Goal: Use online tool/utility: Utilize a website feature to perform a specific function

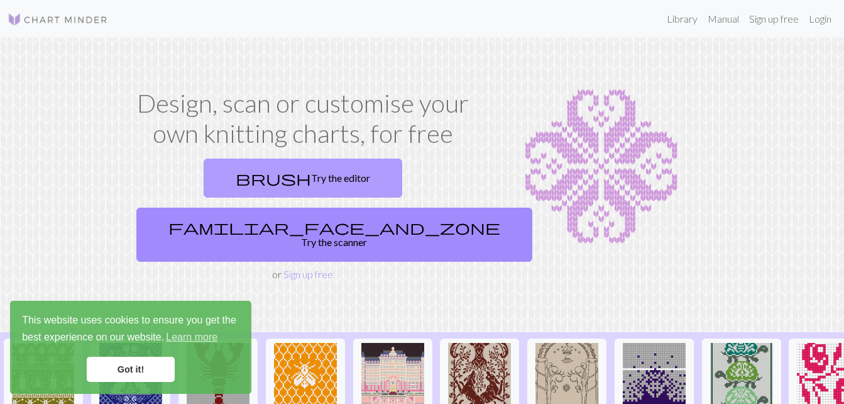
click at [228, 190] on link "brush Try the editor" at bounding box center [303, 177] width 199 height 39
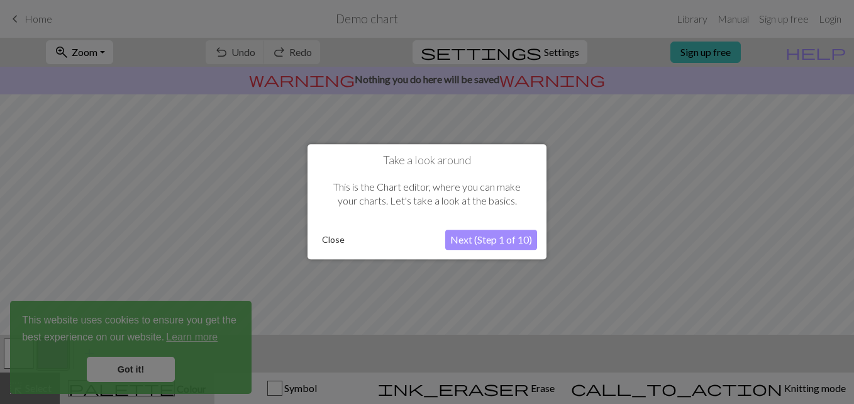
click at [503, 245] on button "Next (Step 1 of 10)" at bounding box center [491, 240] width 92 height 20
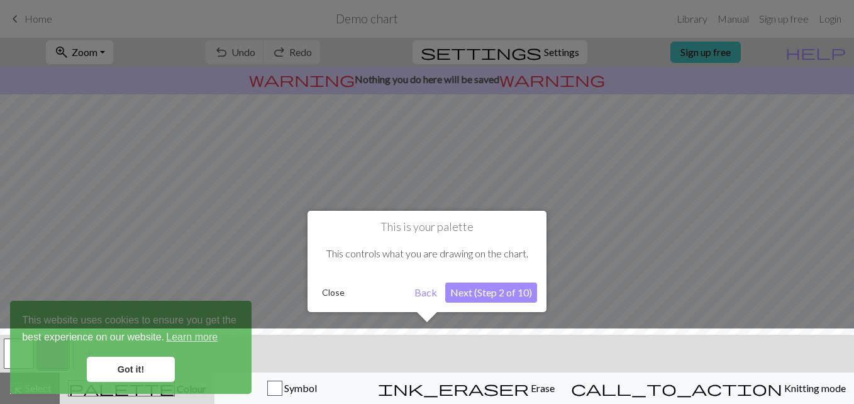
click at [505, 297] on button "Next (Step 2 of 10)" at bounding box center [491, 292] width 92 height 20
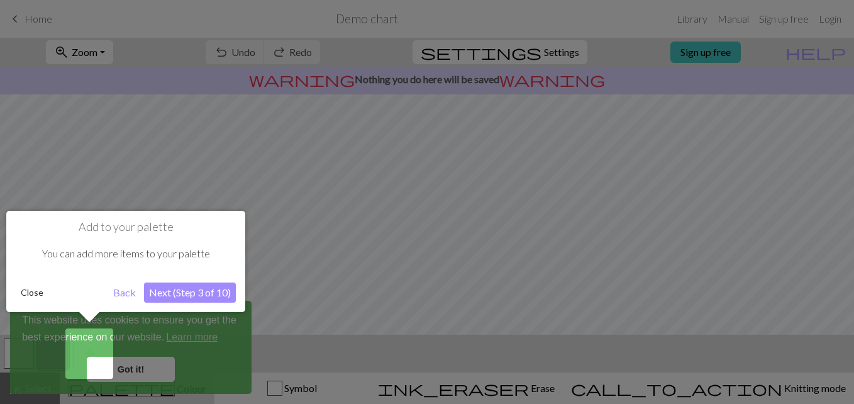
click at [166, 287] on button "Next (Step 3 of 10)" at bounding box center [190, 292] width 92 height 20
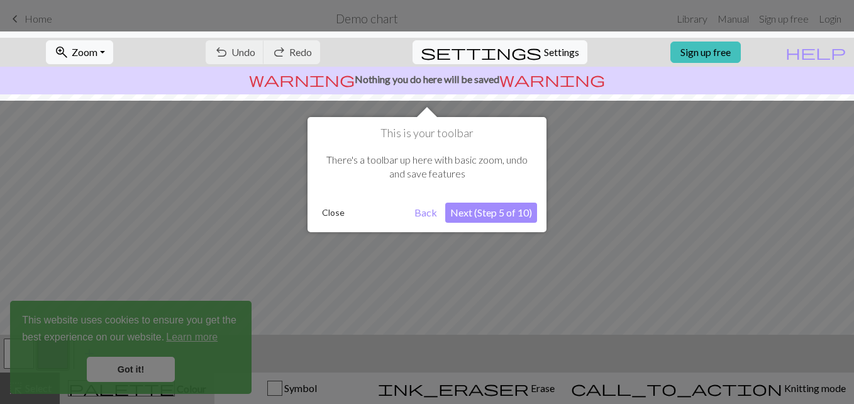
click at [493, 216] on button "Next (Step 5 of 10)" at bounding box center [491, 212] width 92 height 20
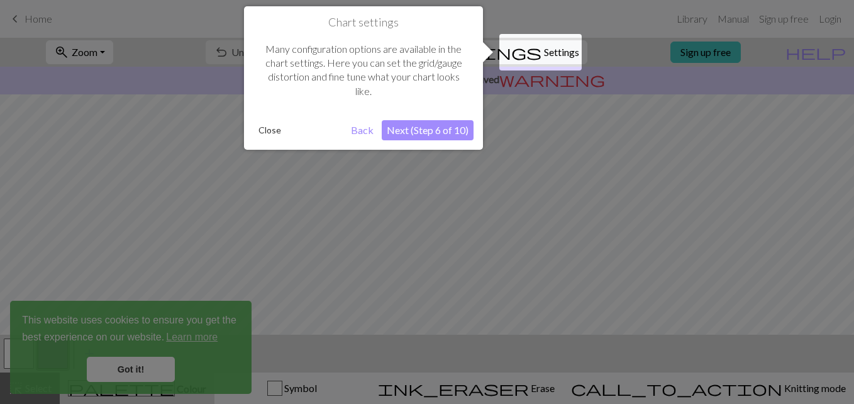
click at [448, 131] on button "Next (Step 6 of 10)" at bounding box center [428, 130] width 92 height 20
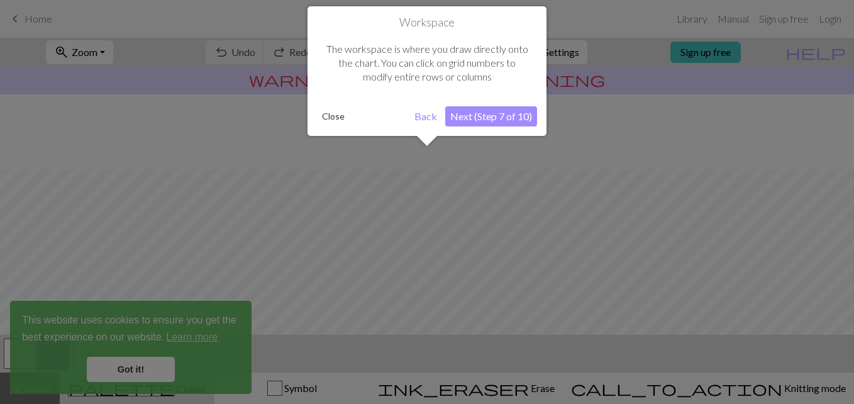
scroll to position [75, 0]
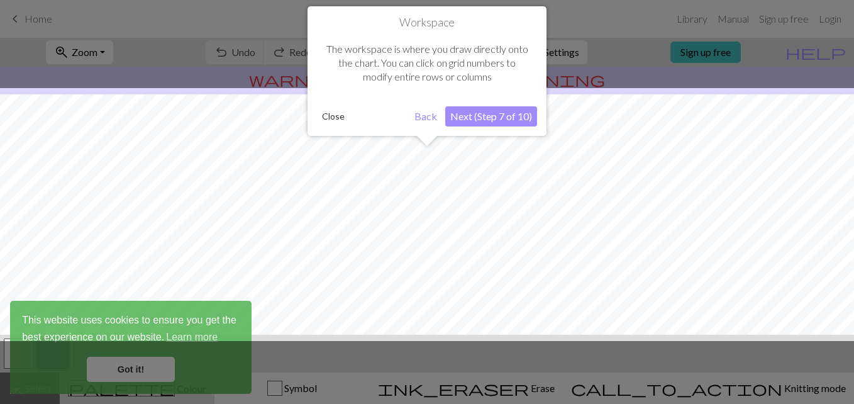
click at [481, 113] on button "Next (Step 7 of 10)" at bounding box center [491, 116] width 92 height 20
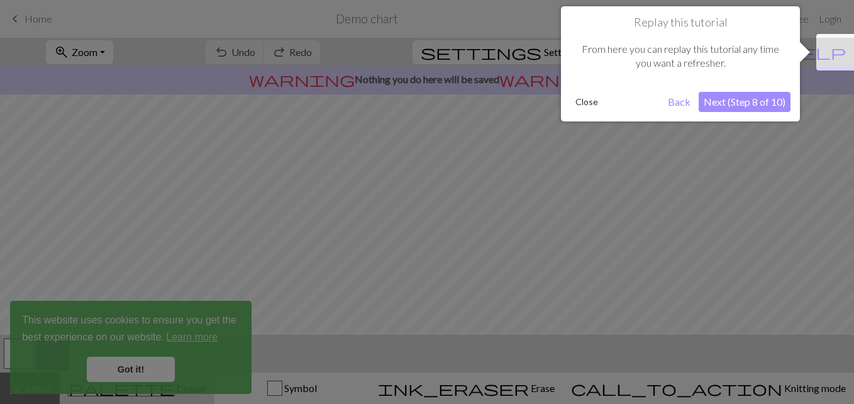
click at [753, 105] on button "Next (Step 8 of 10)" at bounding box center [744, 102] width 92 height 20
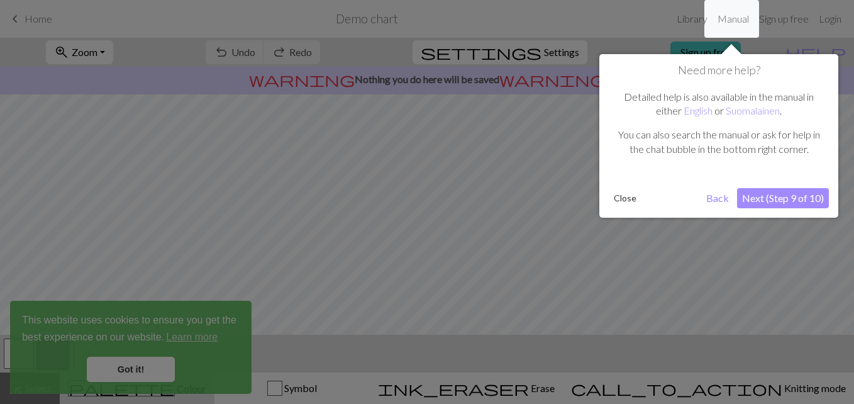
click at [783, 204] on button "Next (Step 9 of 10)" at bounding box center [783, 198] width 92 height 20
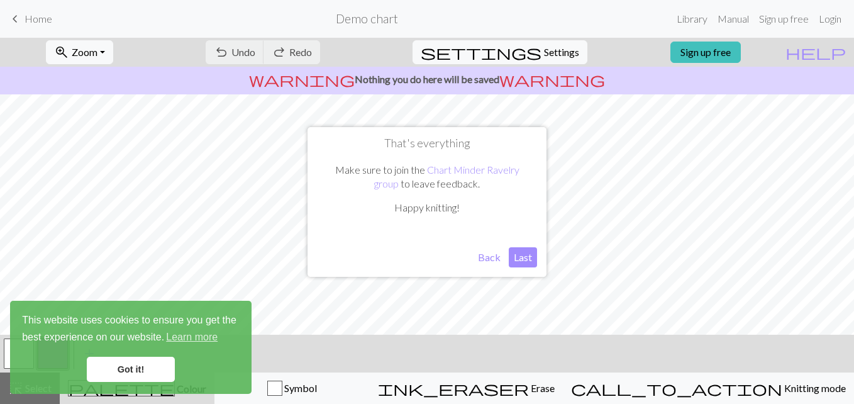
click at [522, 263] on button "Last" at bounding box center [522, 257] width 28 height 20
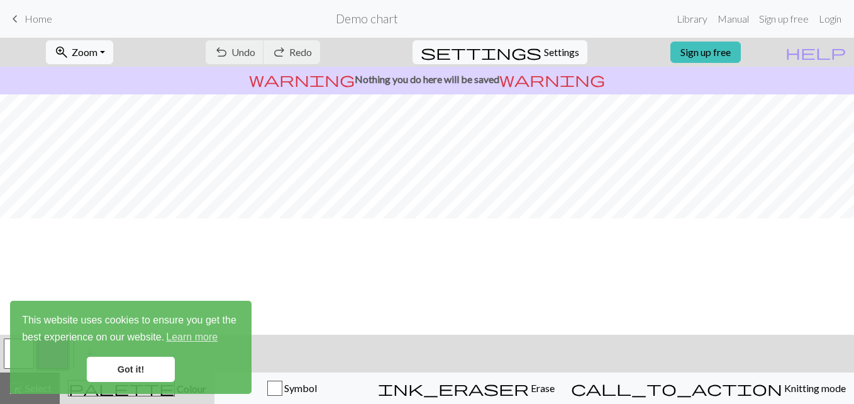
scroll to position [102, 0]
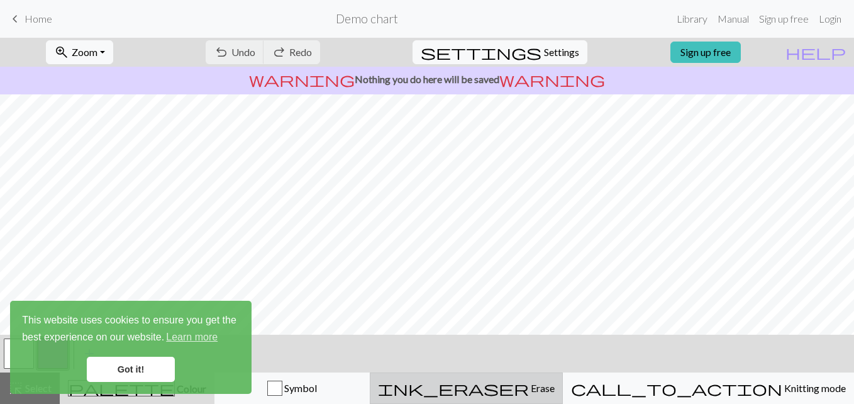
click at [563, 396] on button "ink_eraser Erase Erase" at bounding box center [466, 387] width 193 height 31
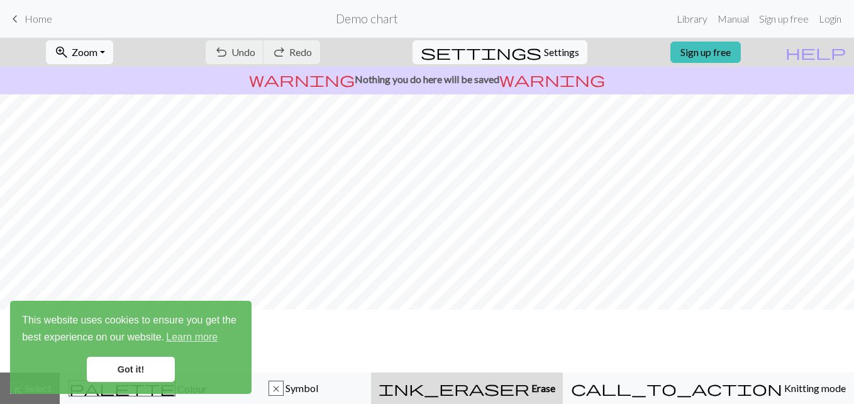
scroll to position [0, 0]
click at [301, 48] on div "undo Undo Undo redo Redo Redo" at bounding box center [262, 52] width 133 height 29
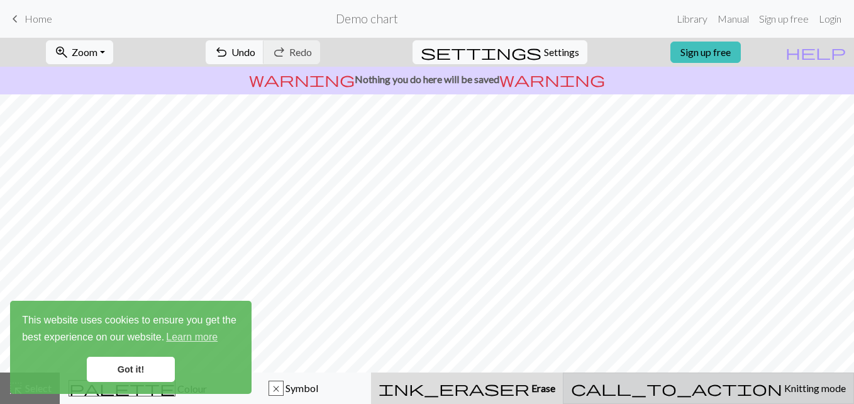
click at [723, 389] on span "call_to_action" at bounding box center [676, 388] width 211 height 18
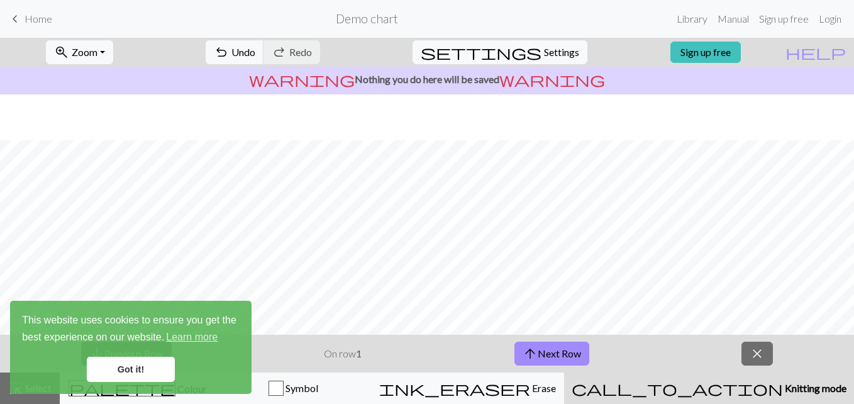
scroll to position [228, 0]
click at [715, 396] on span "call_to_action" at bounding box center [676, 388] width 211 height 18
click at [138, 398] on button "palette Colour Colour" at bounding box center [138, 387] width 156 height 31
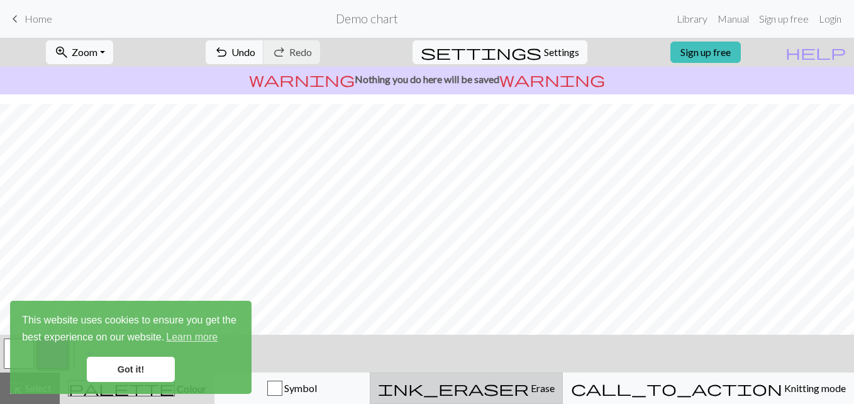
click at [487, 397] on button "ink_eraser Erase Erase" at bounding box center [466, 387] width 193 height 31
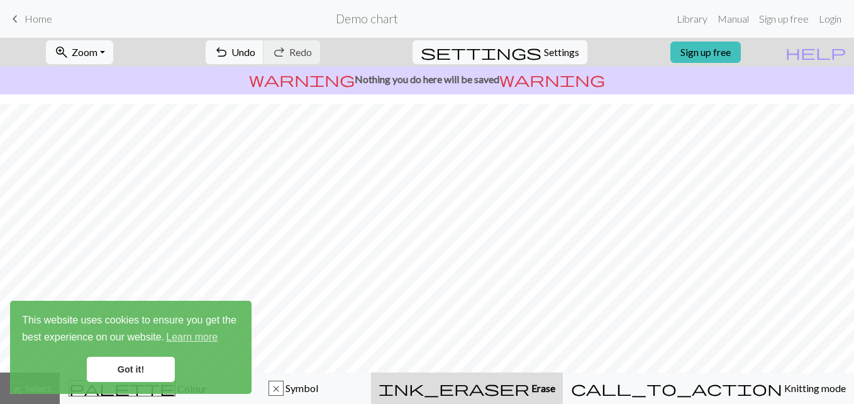
scroll to position [190, 0]
click at [154, 366] on link "Got it!" at bounding box center [131, 368] width 88 height 25
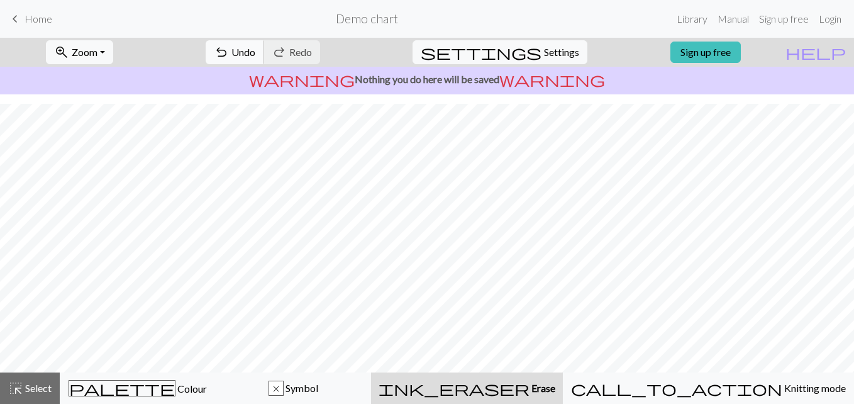
click at [229, 52] on span "undo" at bounding box center [221, 52] width 15 height 18
click at [229, 51] on span "undo" at bounding box center [221, 52] width 15 height 18
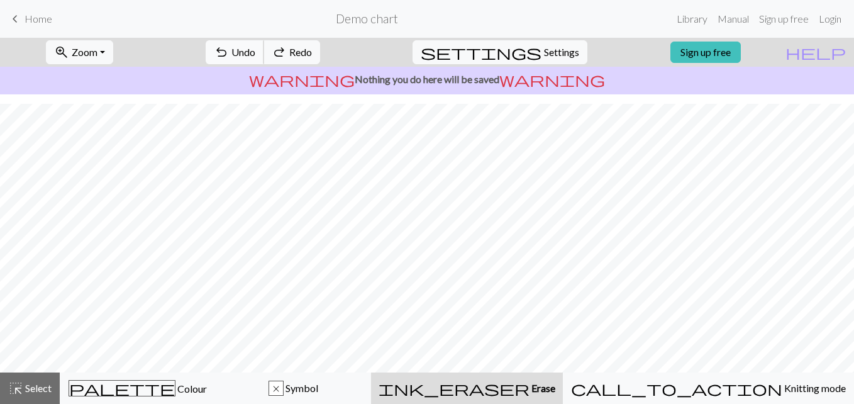
click at [229, 51] on span "undo" at bounding box center [221, 52] width 15 height 18
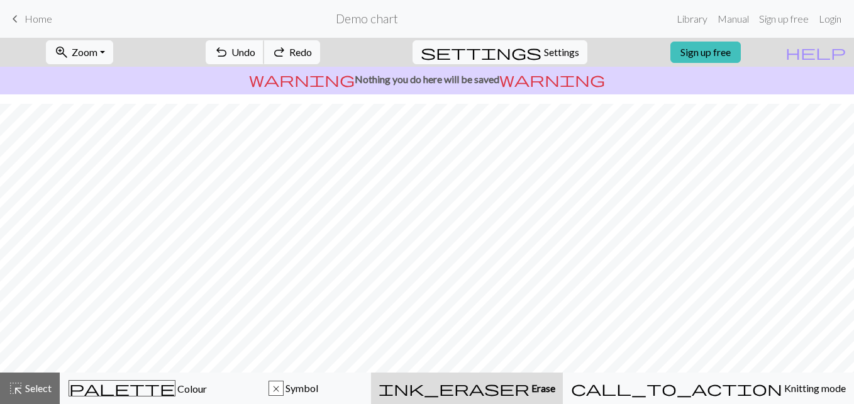
click at [229, 51] on span "undo" at bounding box center [221, 52] width 15 height 18
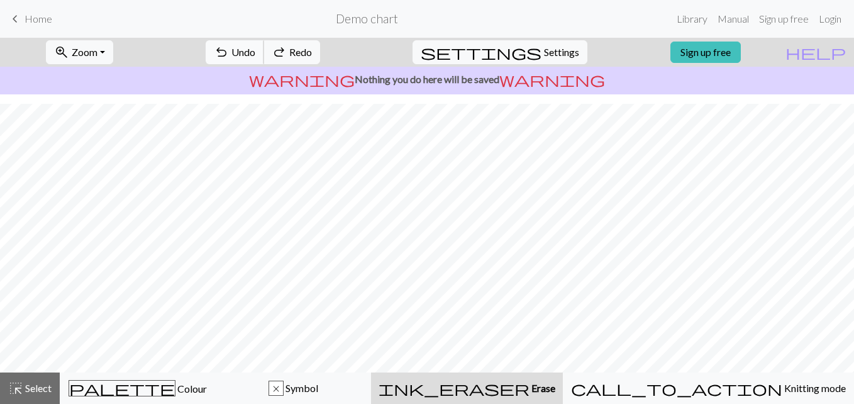
click at [229, 51] on span "undo" at bounding box center [221, 52] width 15 height 18
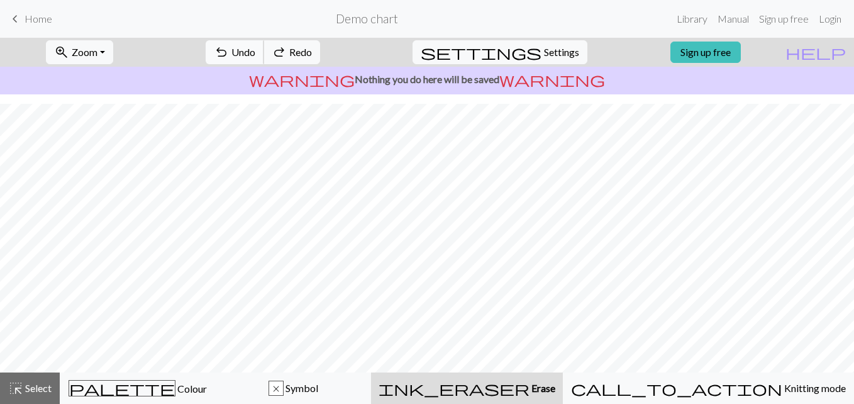
click at [229, 51] on span "undo" at bounding box center [221, 52] width 15 height 18
click at [283, 51] on div "undo Undo Undo redo Redo Redo" at bounding box center [262, 52] width 133 height 29
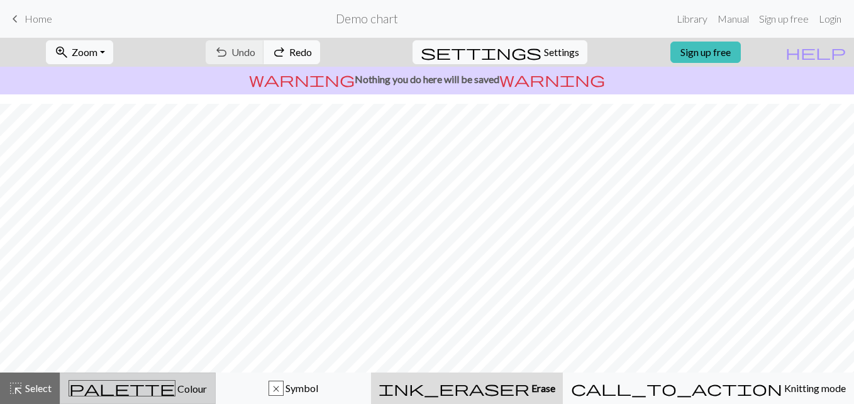
click at [175, 388] on span "Colour" at bounding box center [190, 388] width 31 height 12
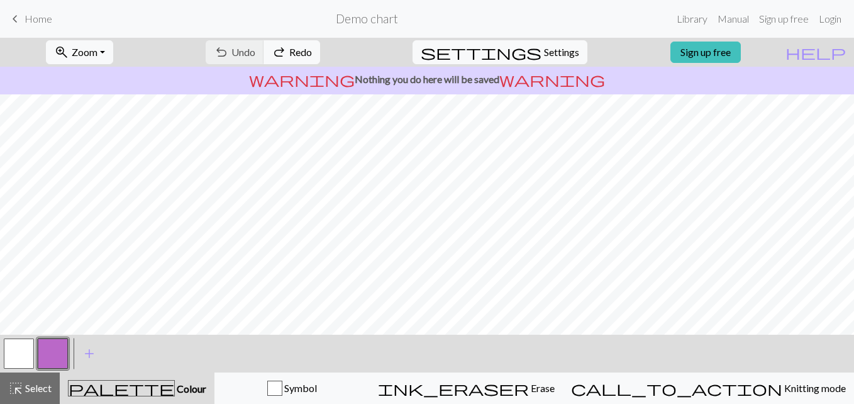
click at [47, 356] on button "button" at bounding box center [53, 353] width 30 height 30
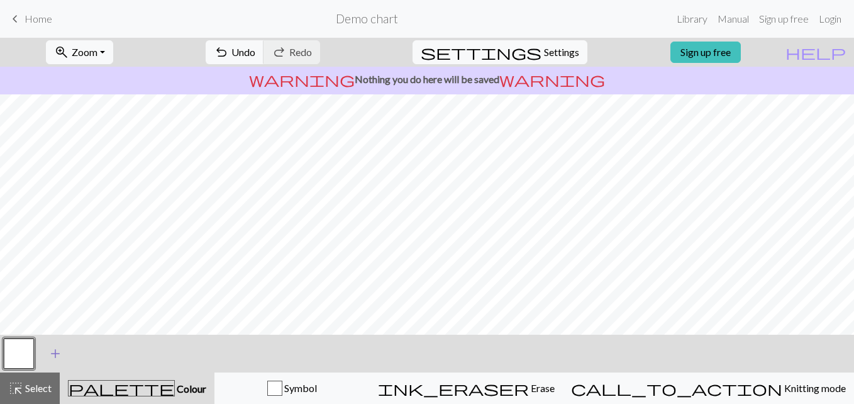
click at [50, 355] on span "add" at bounding box center [55, 353] width 15 height 18
